Goal: Information Seeking & Learning: Learn about a topic

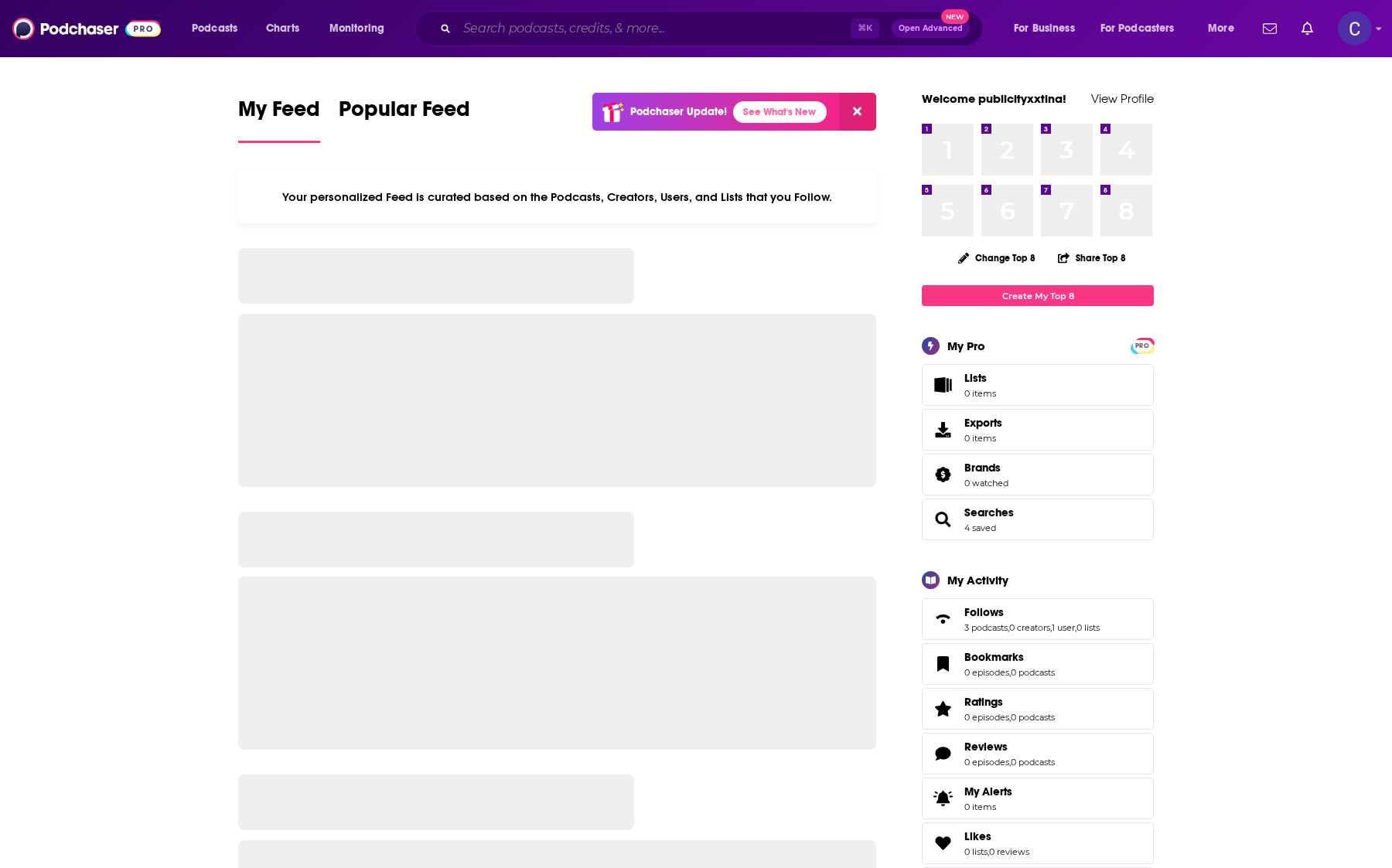
click at [642, 33] on input "Search podcasts, credits, & more..." at bounding box center [654, 28] width 394 height 24
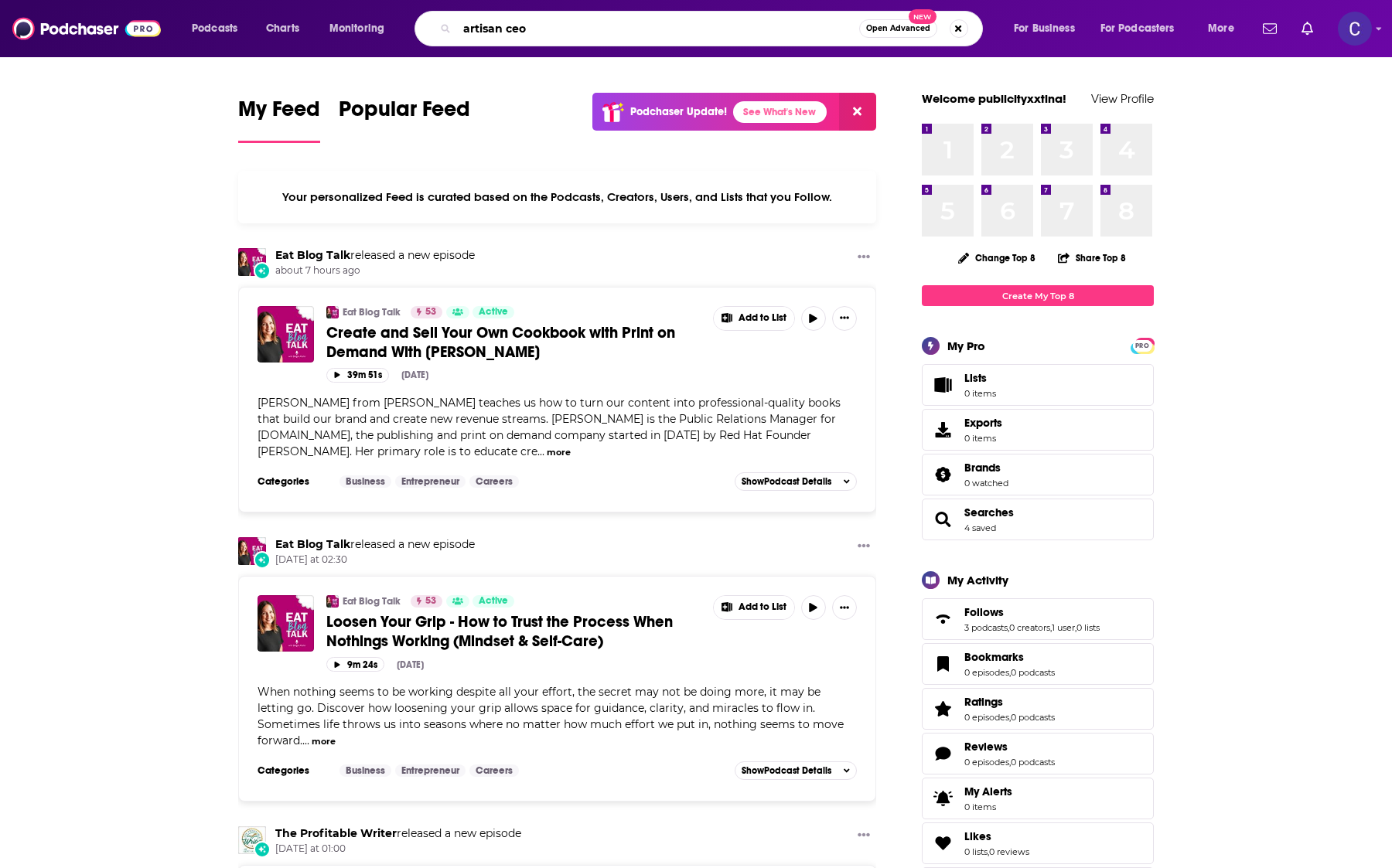
type input "artisan ceo"
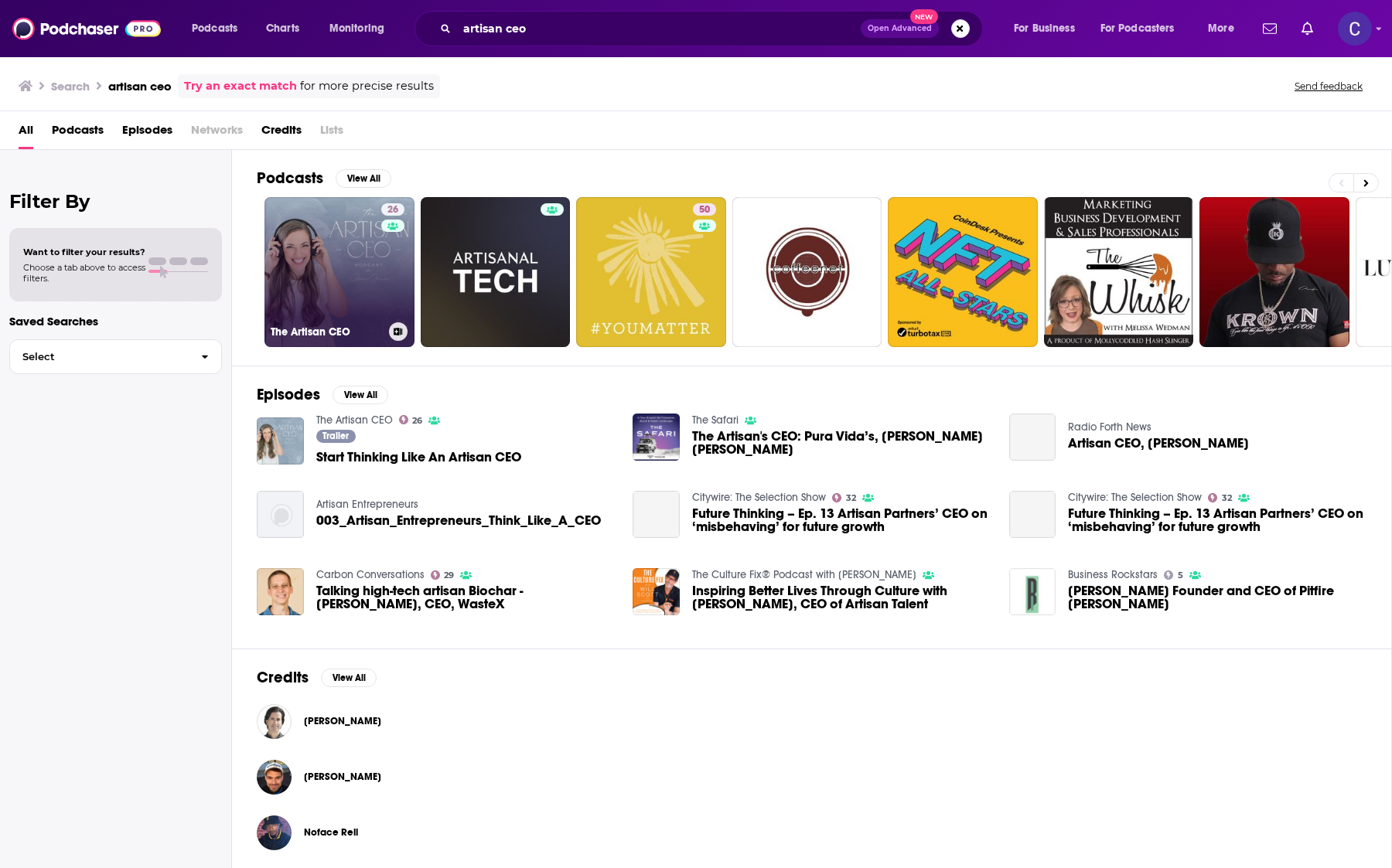
click at [371, 263] on link "26 The Artisan CEO" at bounding box center [339, 271] width 150 height 150
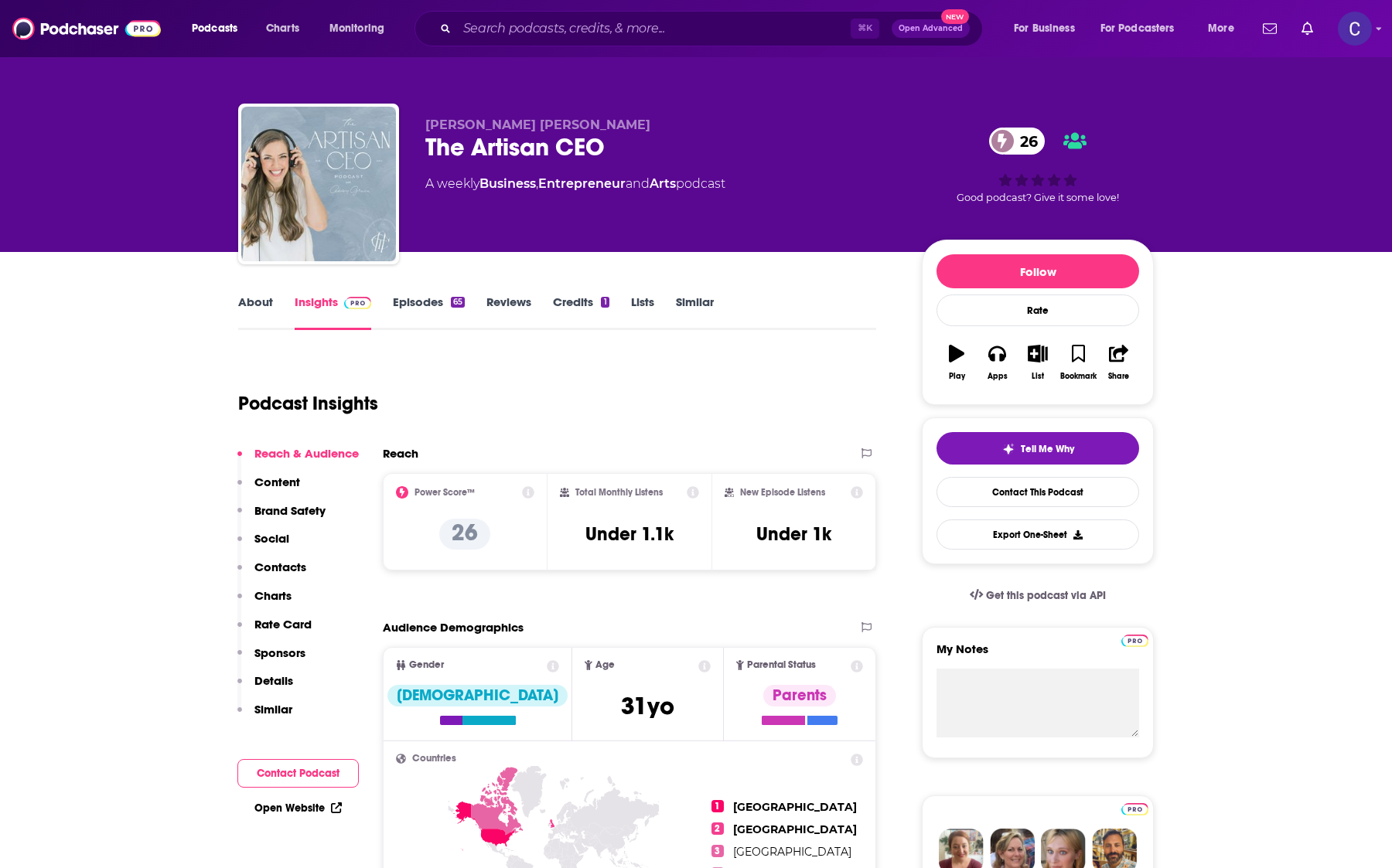
click at [429, 310] on link "Episodes 65" at bounding box center [428, 312] width 72 height 36
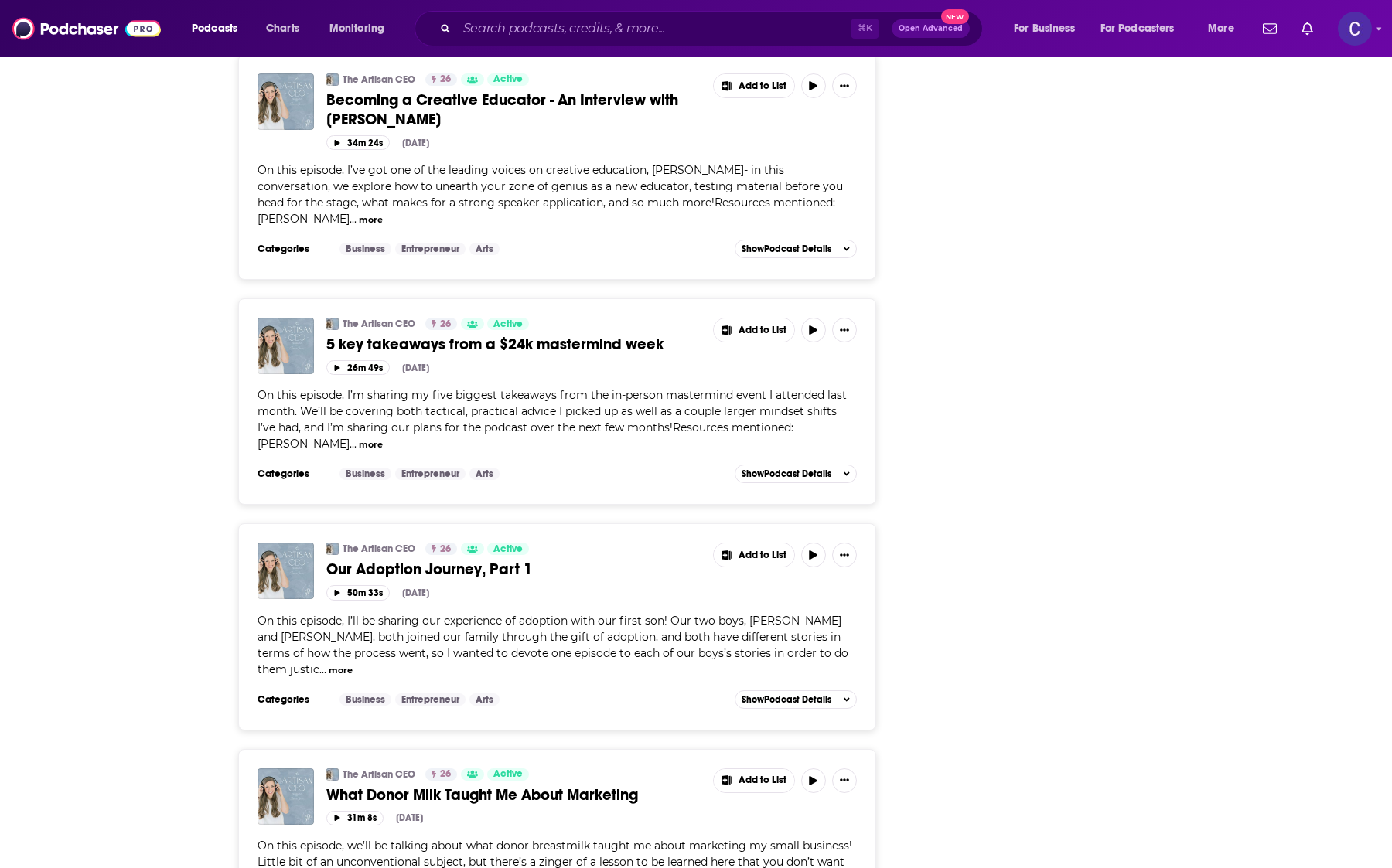
scroll to position [2020, 0]
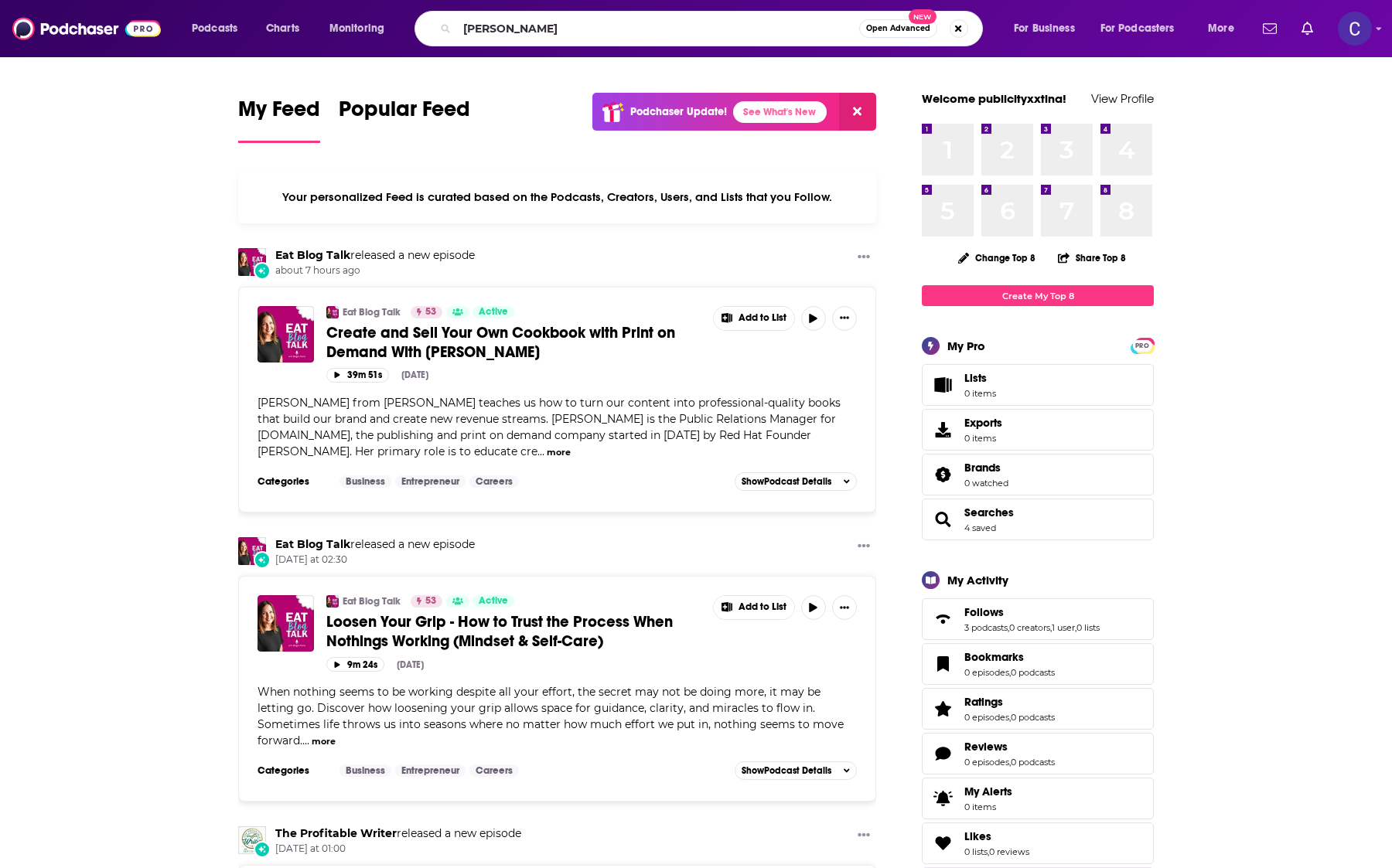
type input "sara dunn"
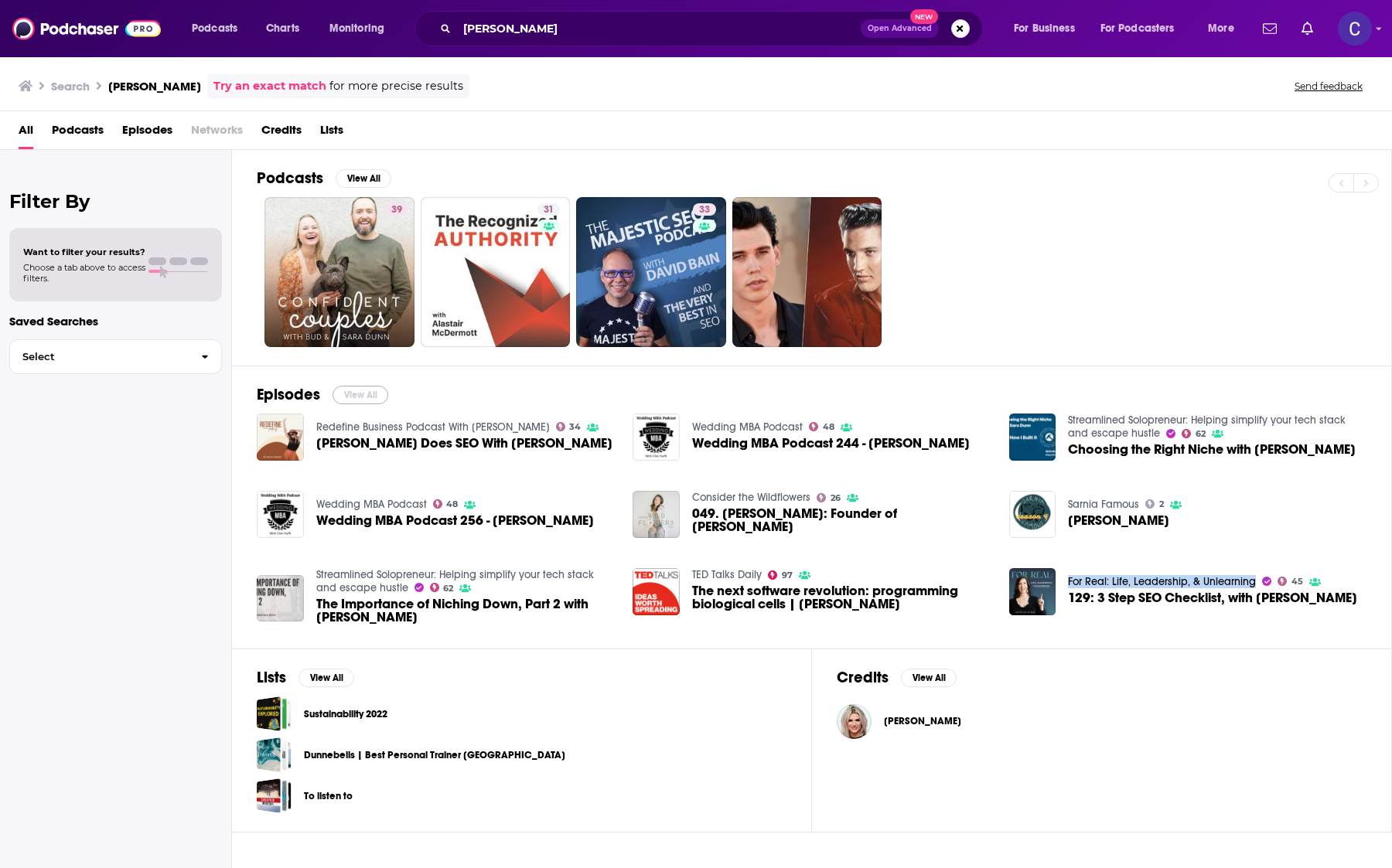
click at [363, 391] on button "View All" at bounding box center [360, 395] width 55 height 19
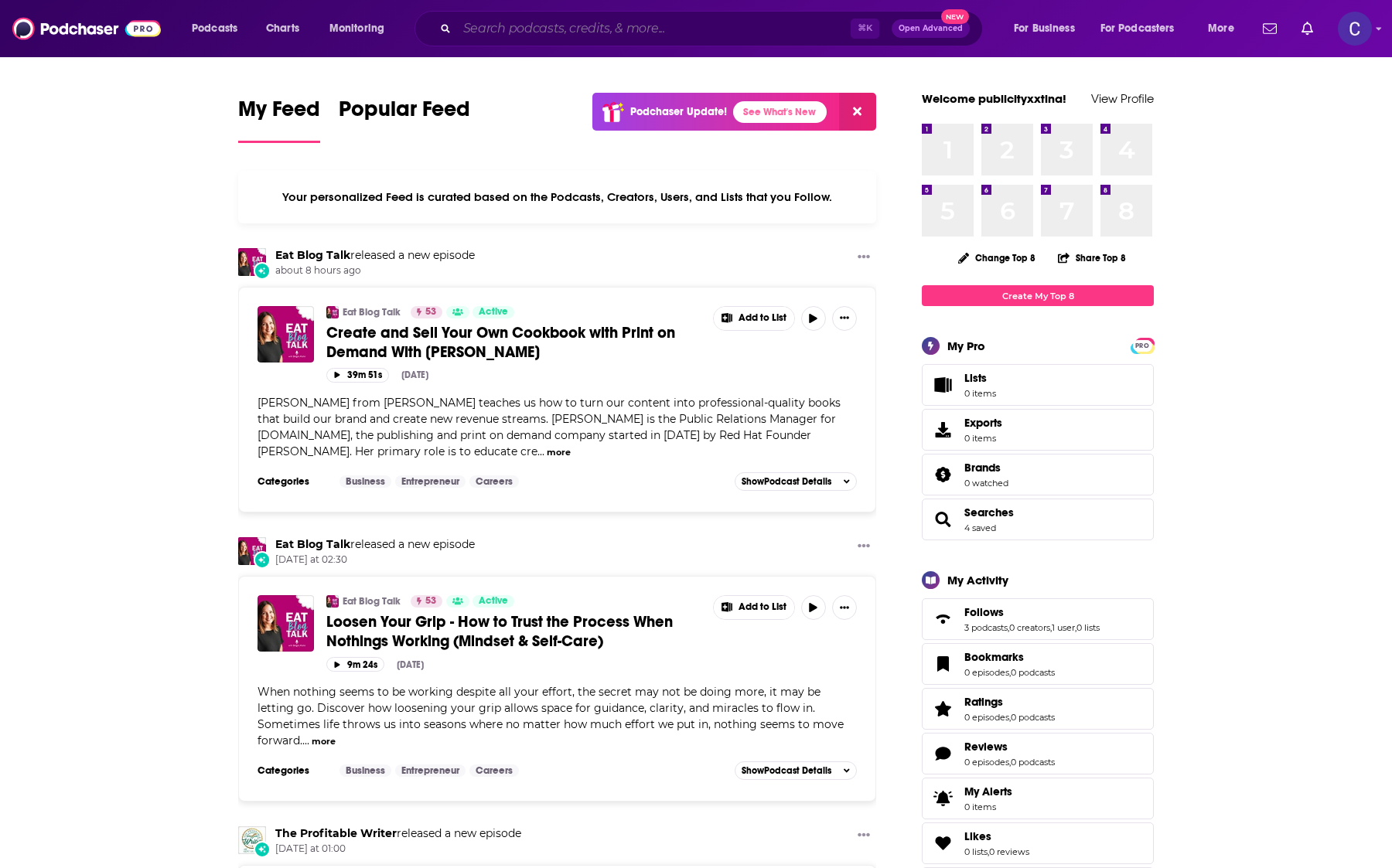
click at [535, 26] on input "Search podcasts, credits, & more..." at bounding box center [654, 28] width 394 height 24
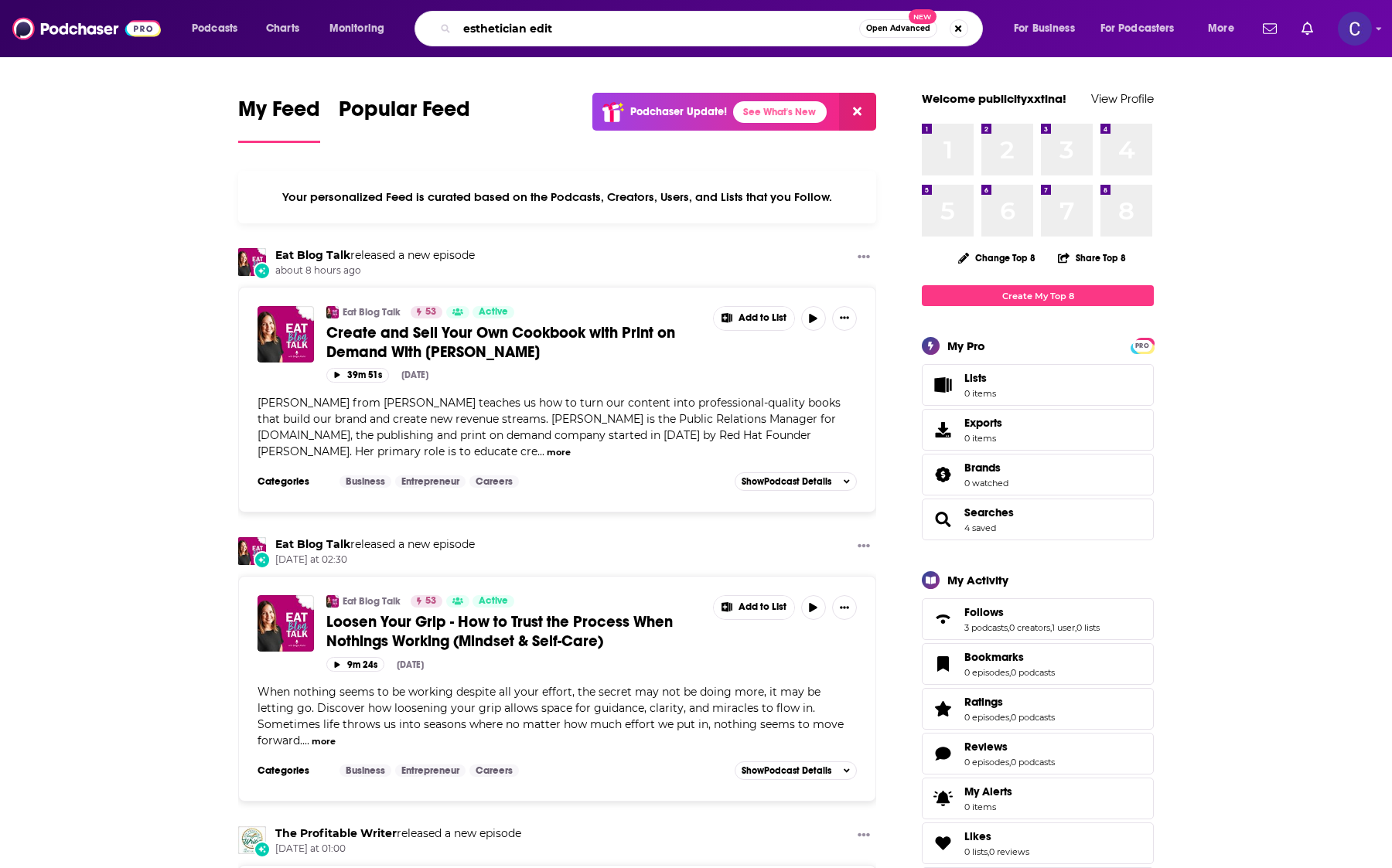
type input "esthetician edit"
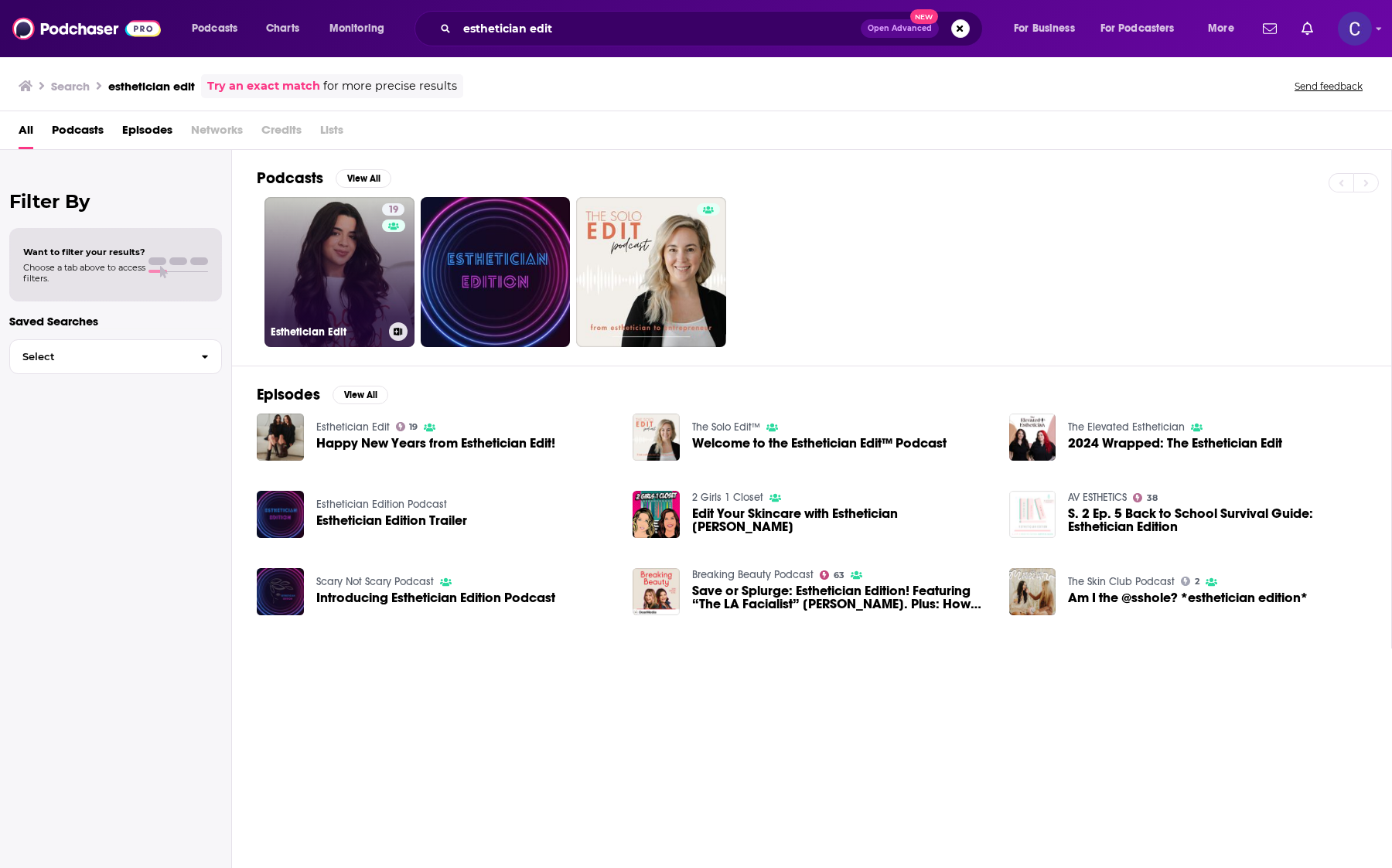
click at [385, 302] on div "19" at bounding box center [395, 263] width 26 height 119
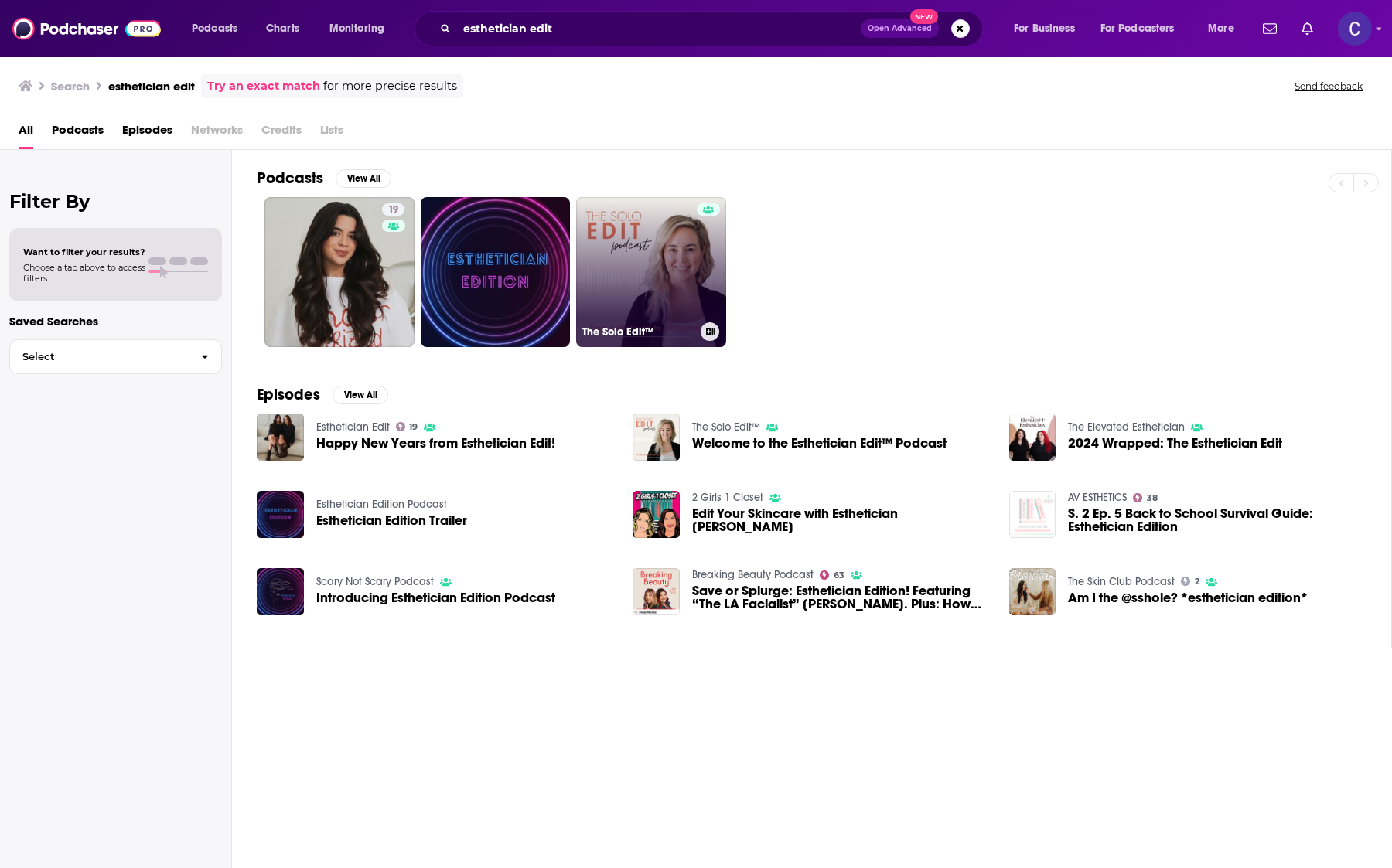
click at [695, 283] on link "The Solo Edit™" at bounding box center [650, 271] width 150 height 150
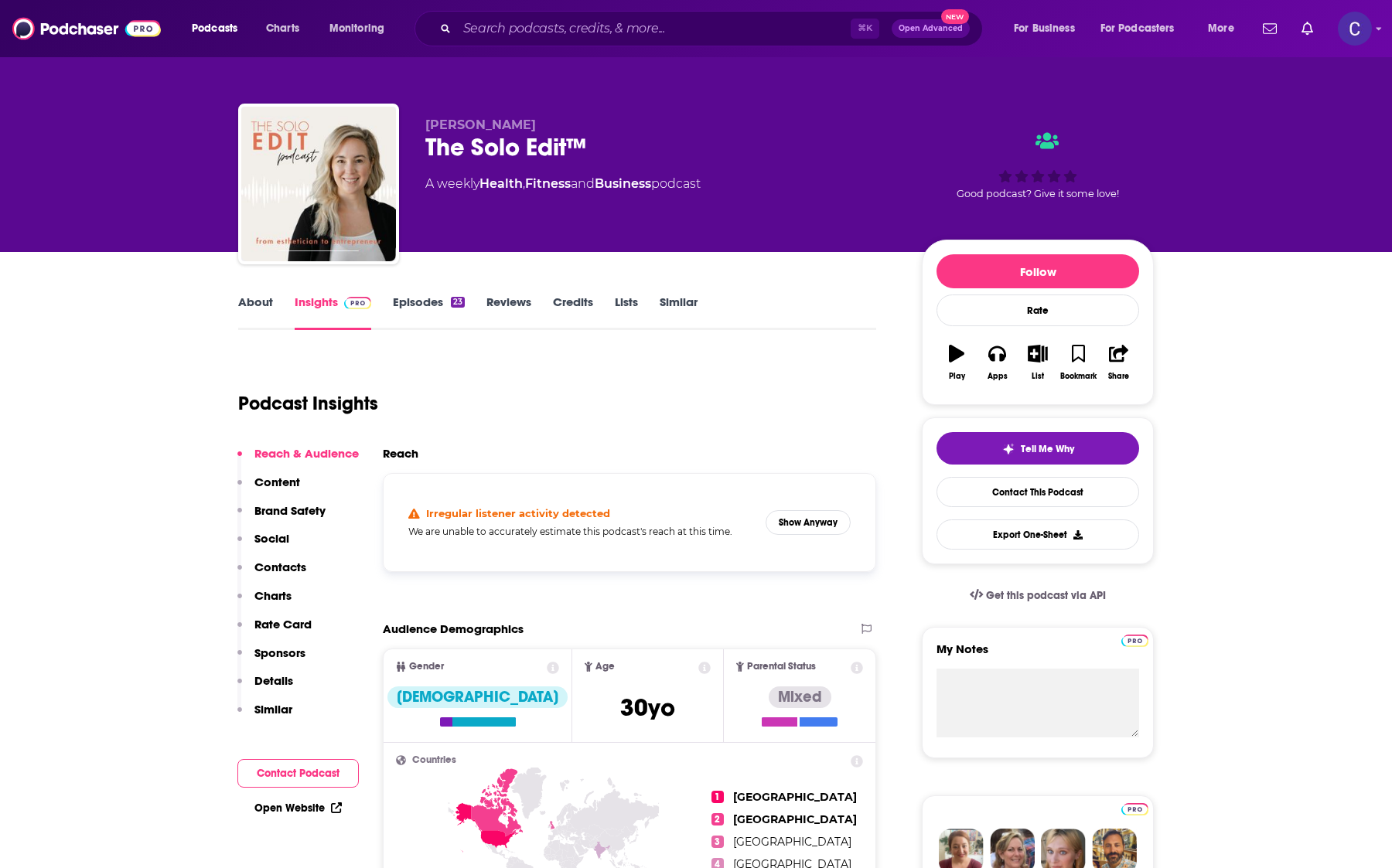
click at [268, 304] on link "About" at bounding box center [255, 312] width 35 height 36
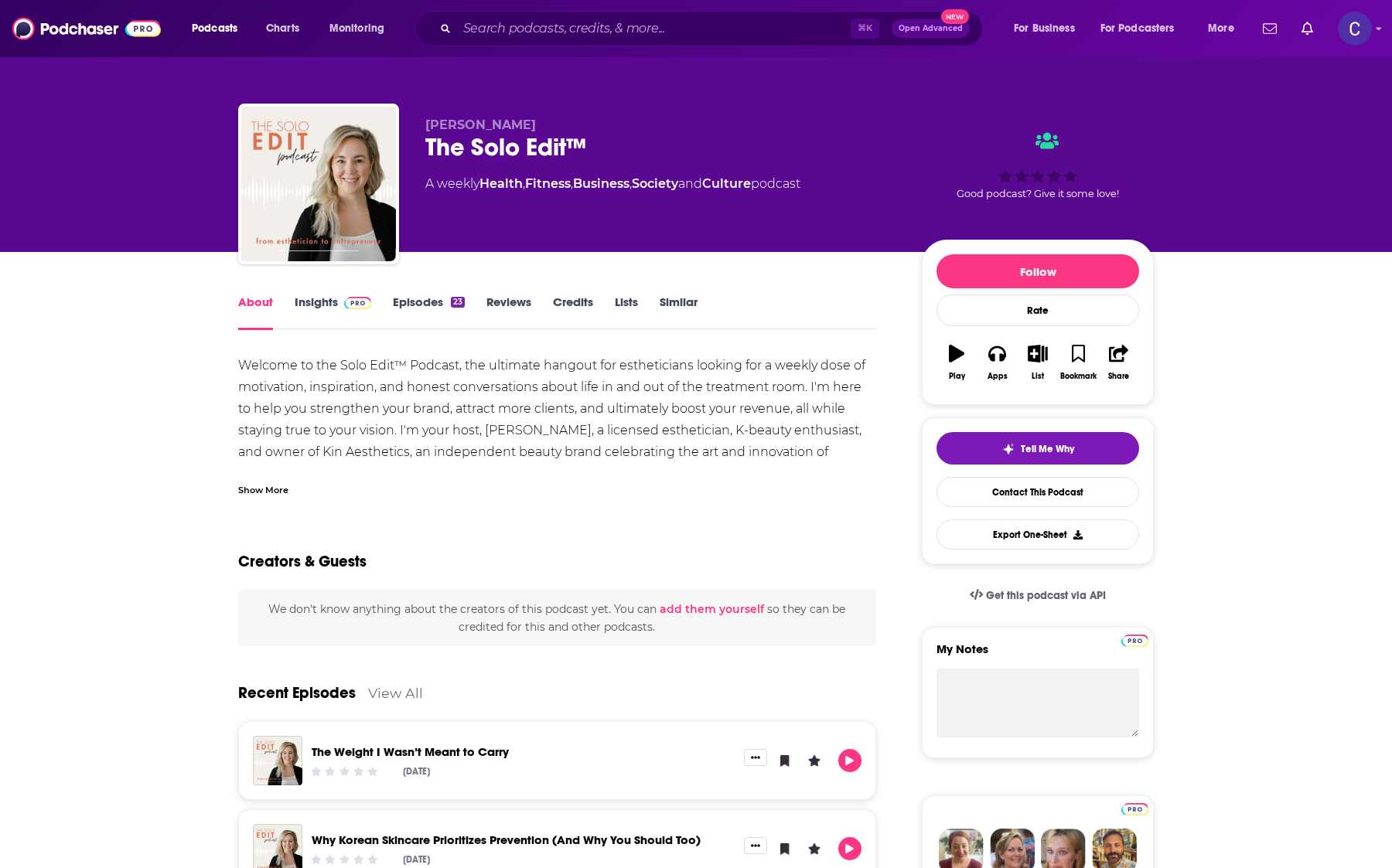
click at [418, 302] on link "Episodes 23" at bounding box center [428, 312] width 72 height 36
